Goal: Check status: Check status

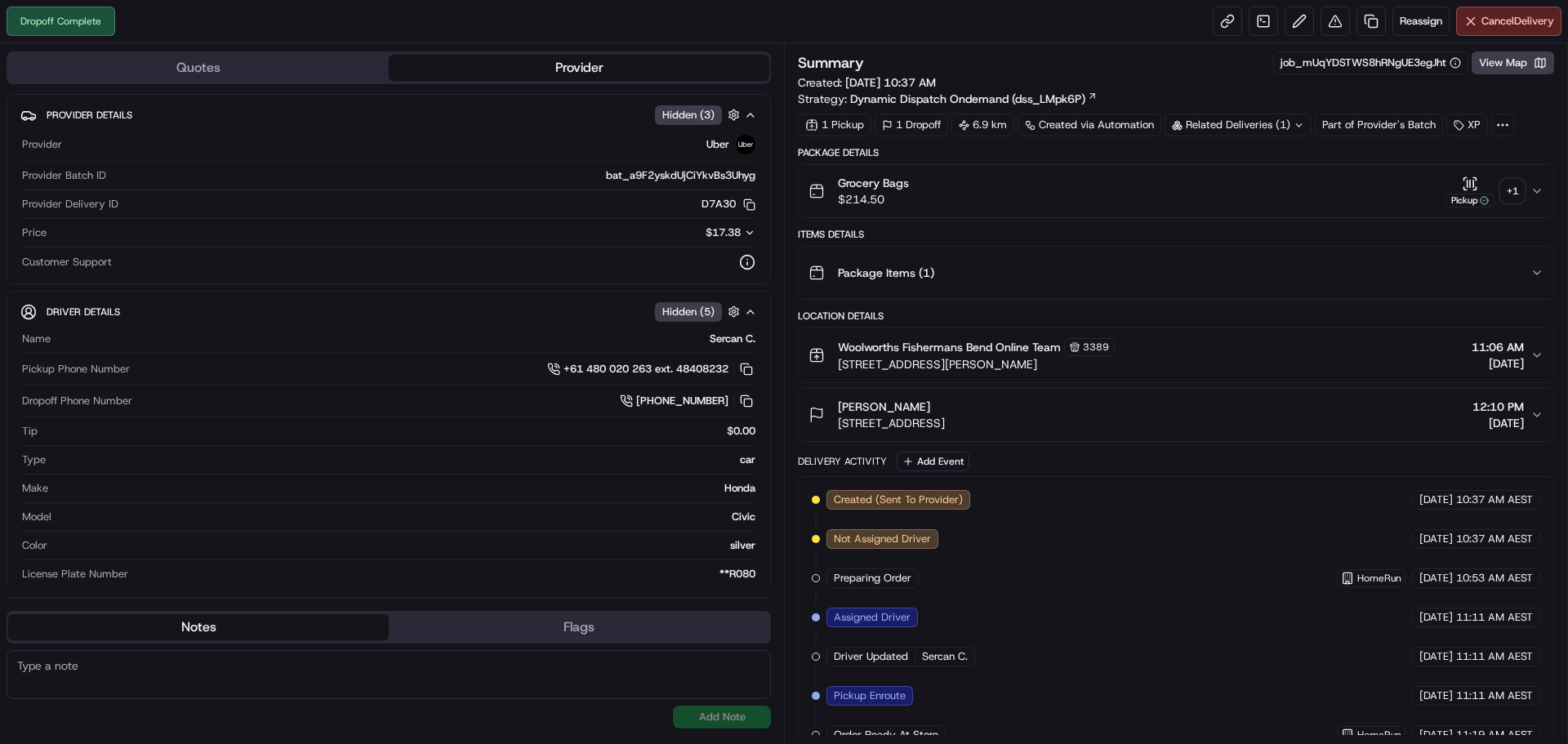
click at [1508, 185] on div "+ 1" at bounding box center [1512, 191] width 23 height 23
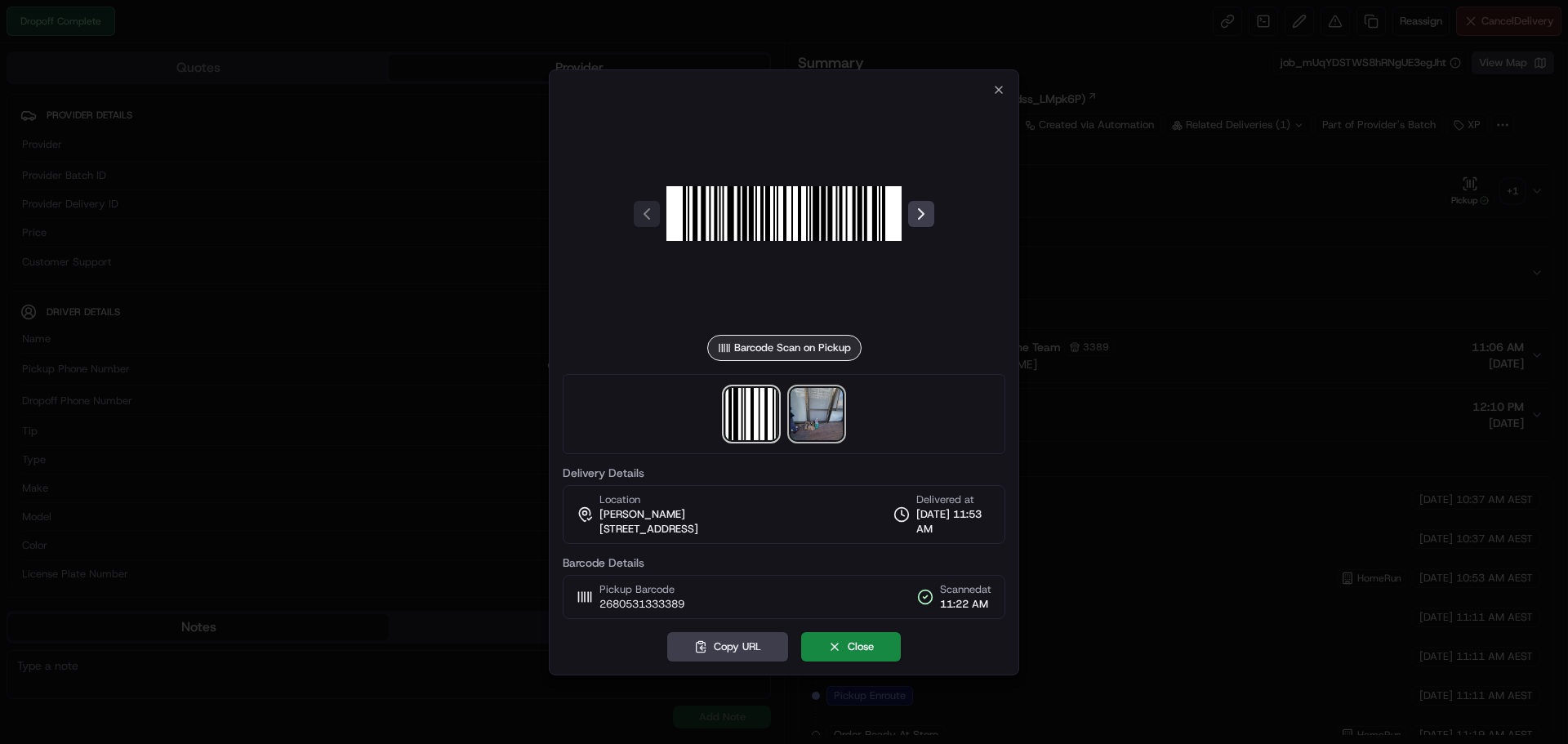
click at [836, 416] on img at bounding box center [817, 414] width 52 height 52
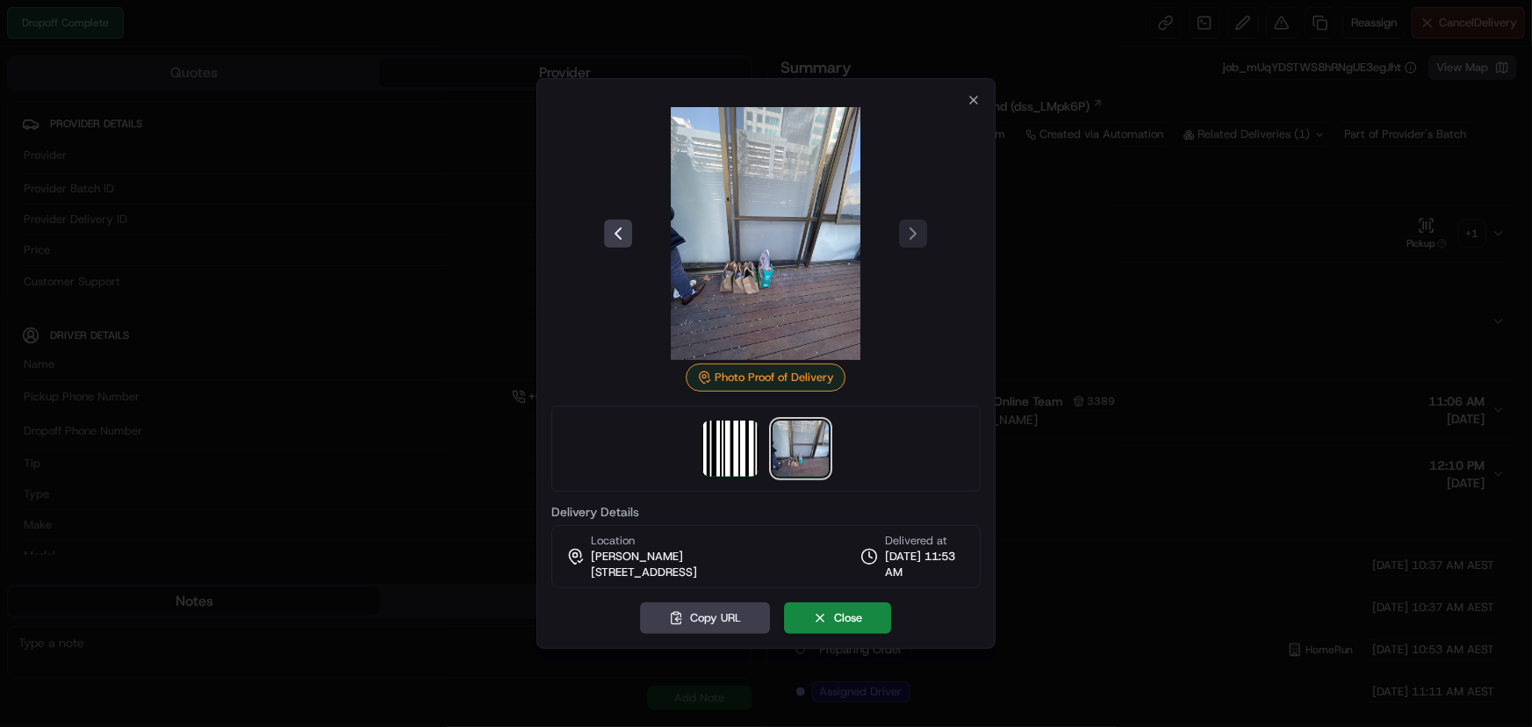
click at [1124, 406] on div at bounding box center [766, 363] width 1532 height 727
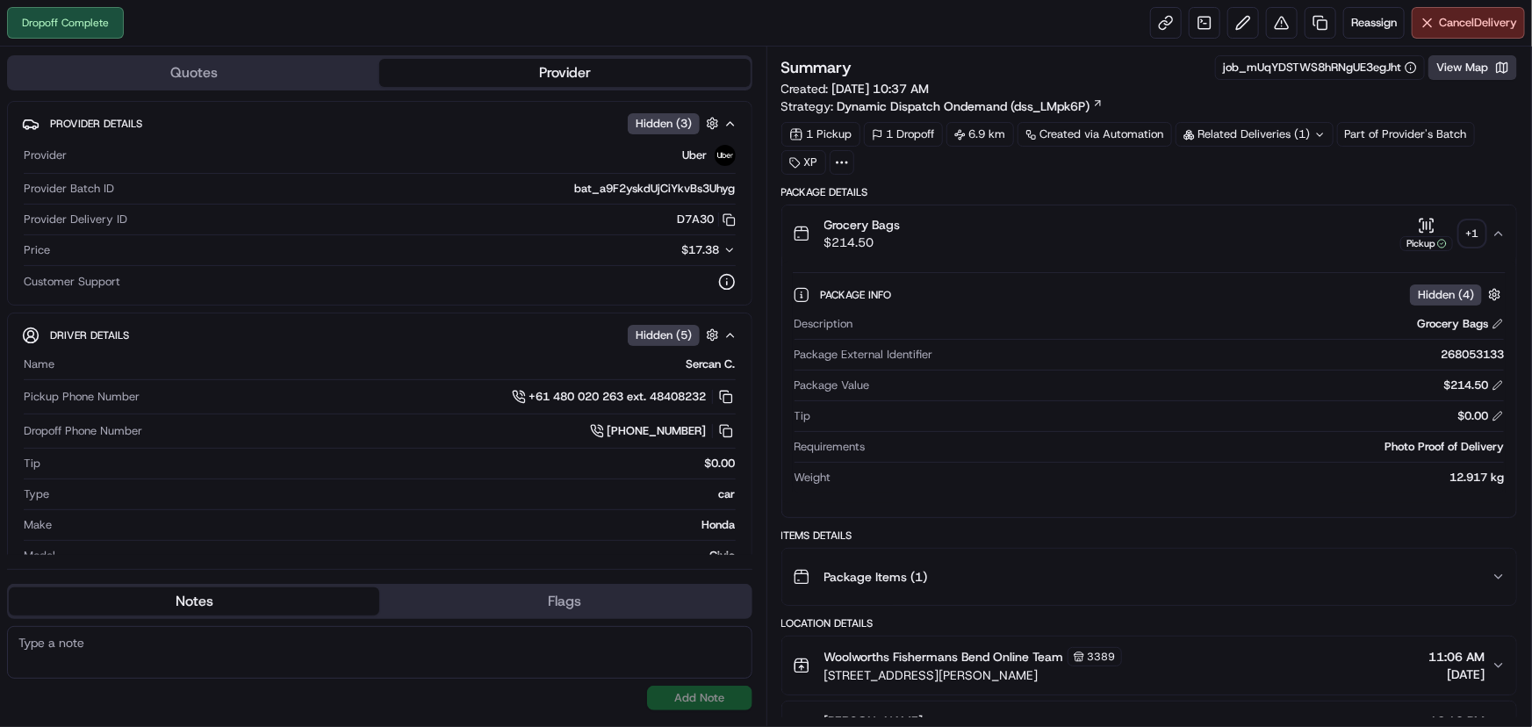
click at [1467, 70] on button "View Map" at bounding box center [1472, 67] width 89 height 25
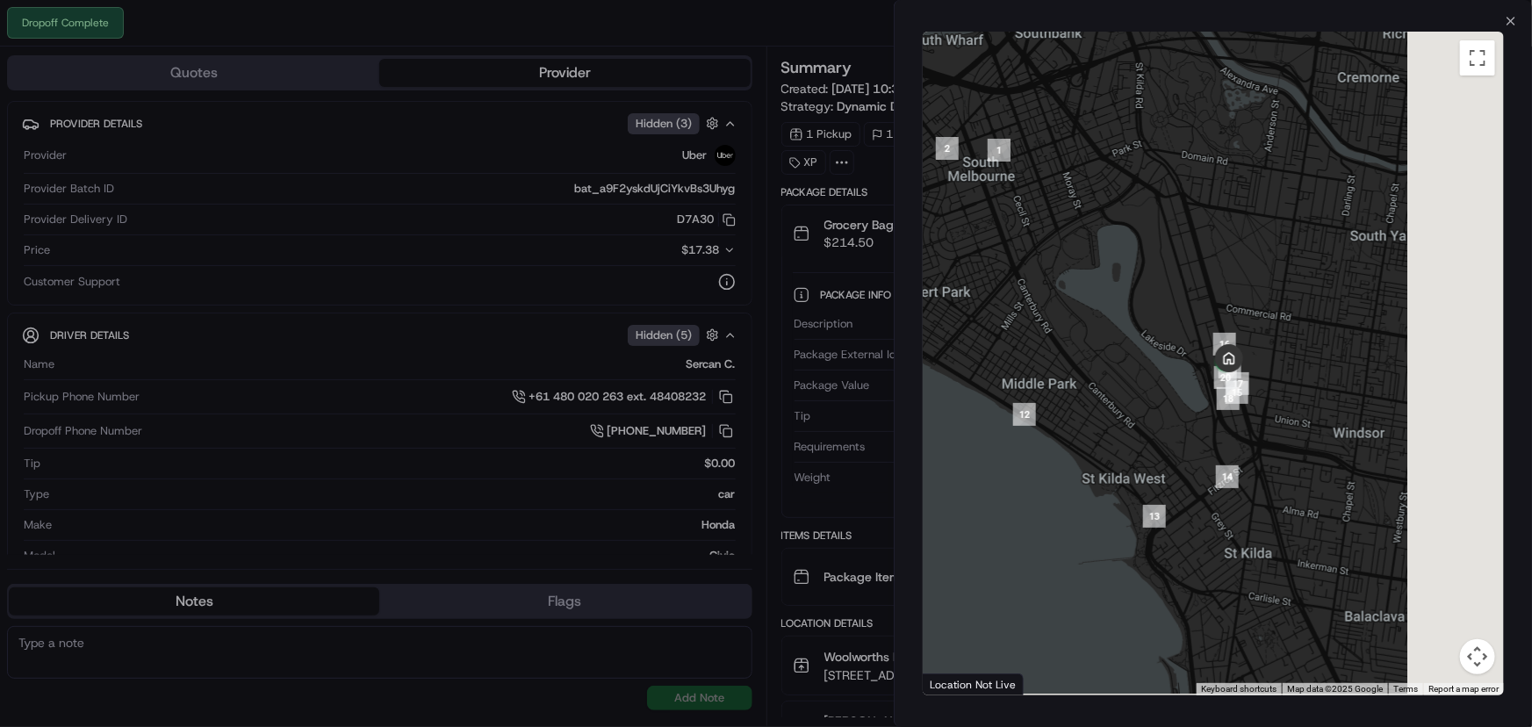
drag, startPoint x: 1318, startPoint y: 369, endPoint x: 1147, endPoint y: 325, distance: 176.7
click at [1147, 325] on div at bounding box center [1213, 364] width 581 height 664
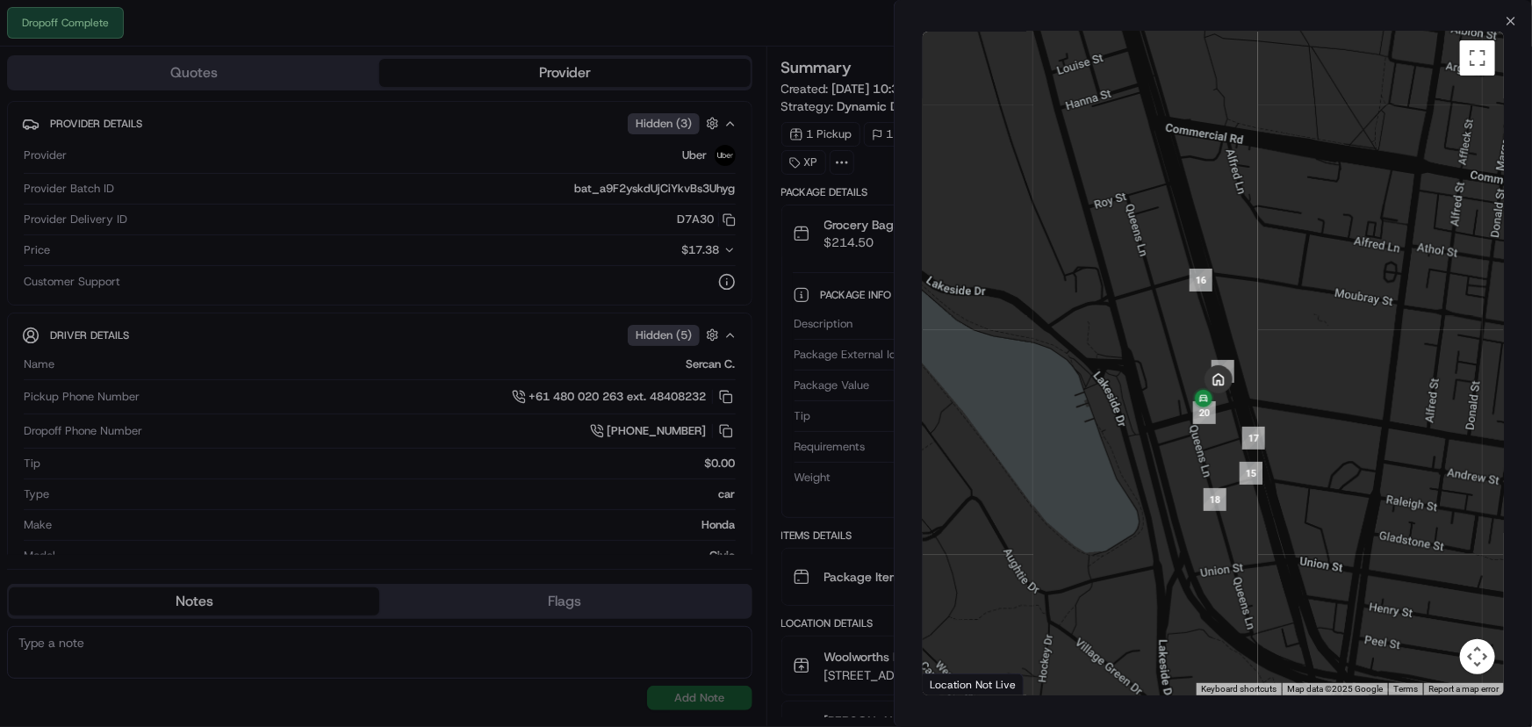
click at [667, 240] on div at bounding box center [766, 363] width 1532 height 727
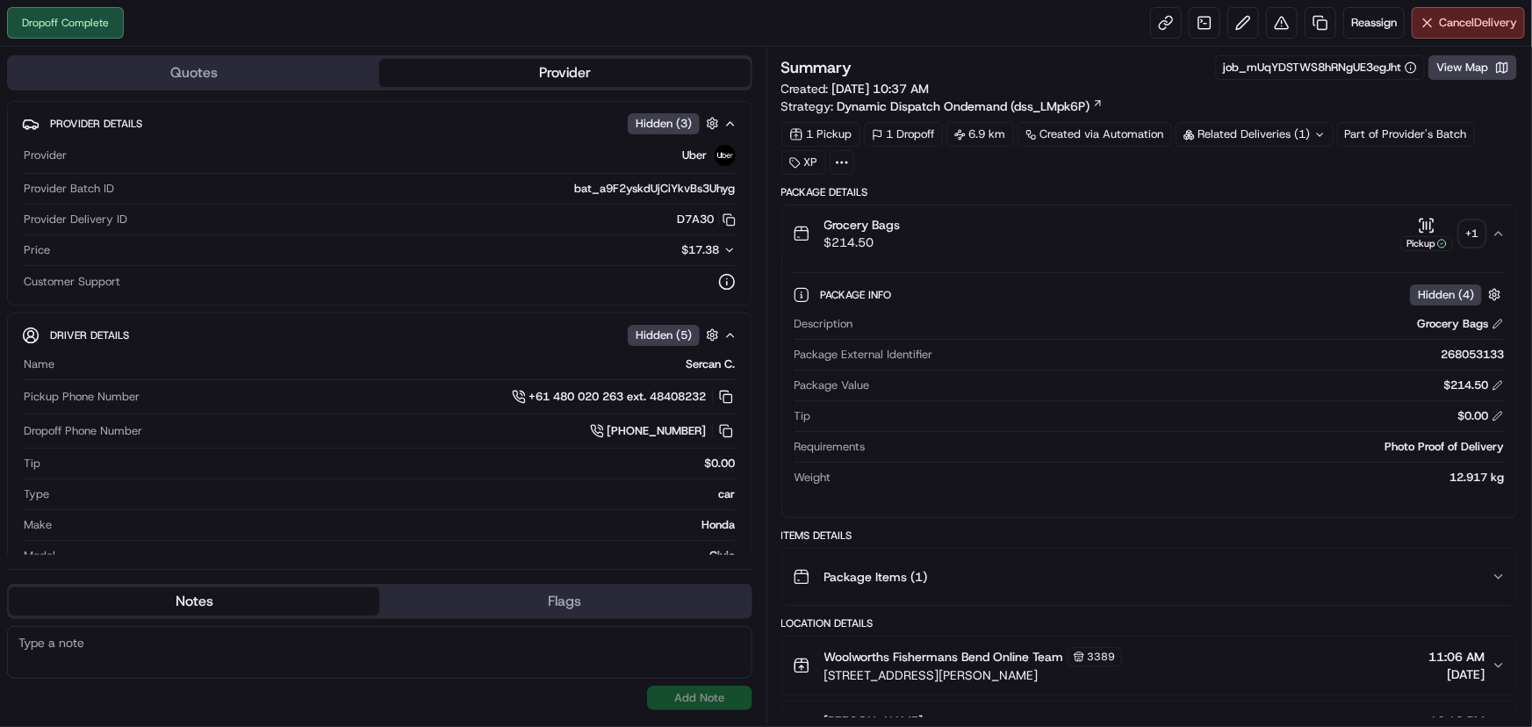
click at [1465, 227] on div "+ 1" at bounding box center [1472, 233] width 25 height 25
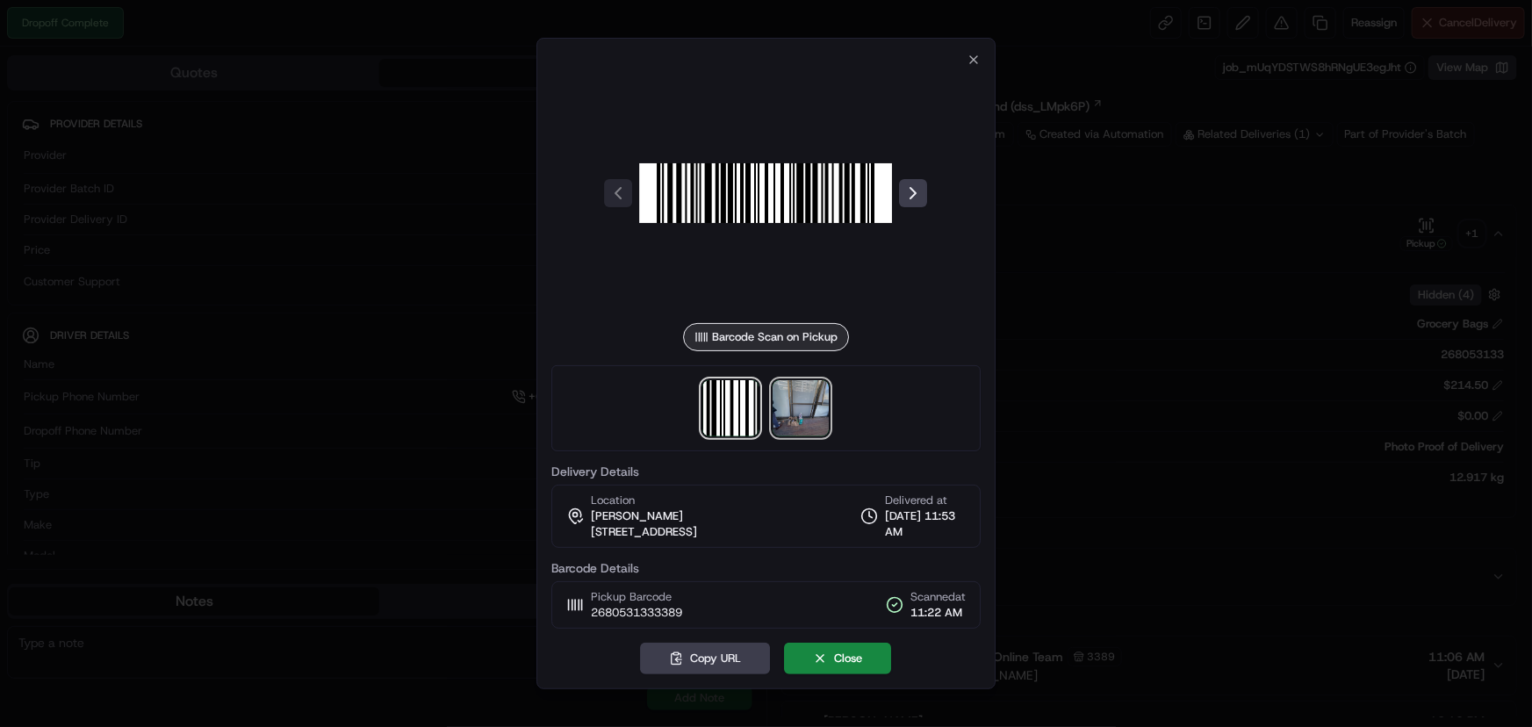
click at [804, 410] on img at bounding box center [801, 408] width 56 height 56
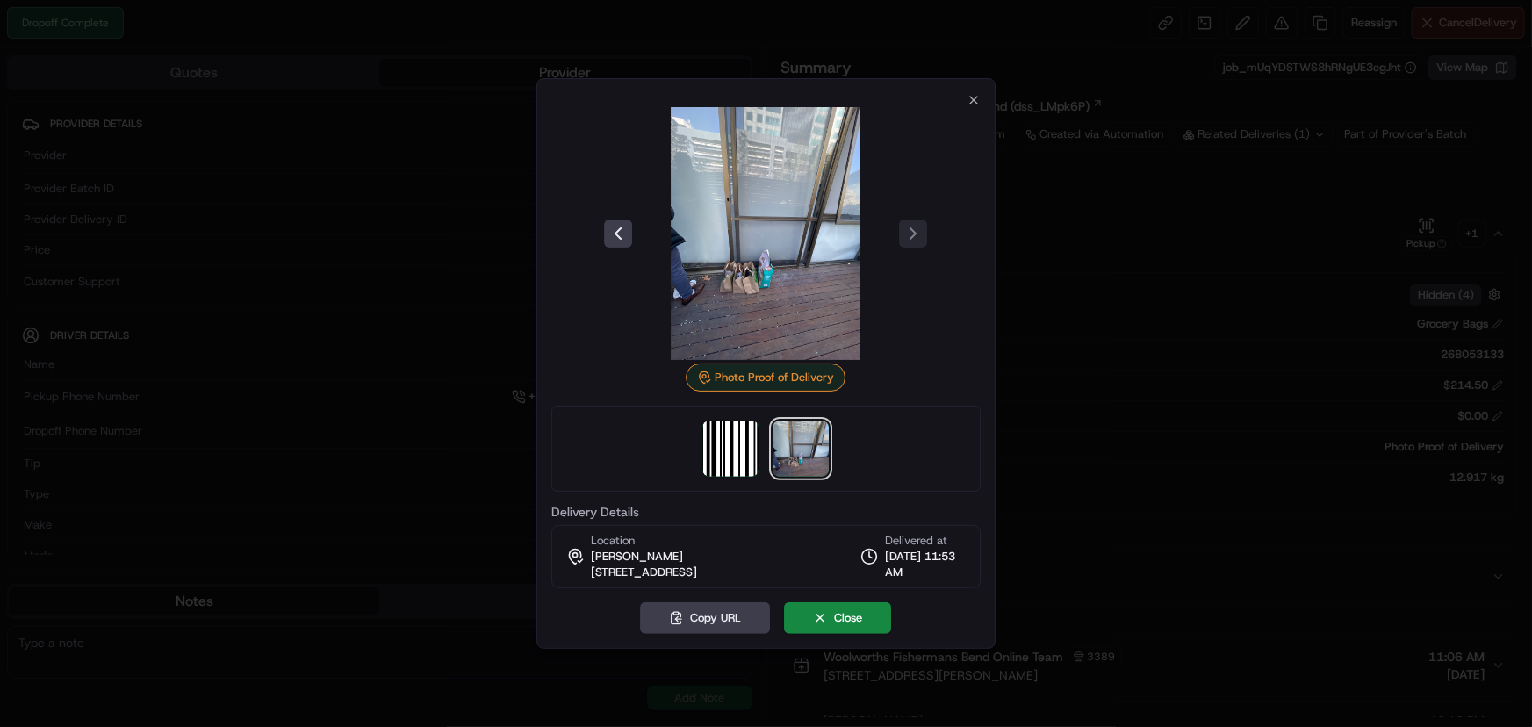
drag, startPoint x: 691, startPoint y: 281, endPoint x: 762, endPoint y: 237, distance: 83.6
